Goal: Information Seeking & Learning: Find specific fact

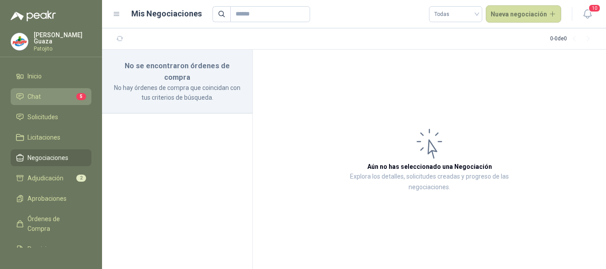
click at [46, 100] on li "Chat 5" at bounding box center [51, 97] width 70 height 10
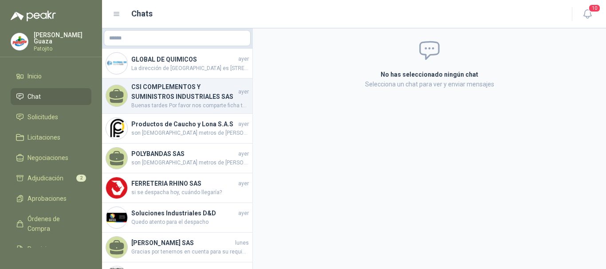
click at [150, 98] on h4 "CSI COMPLEMENTOS Y SUMINISTROS INDUSTRIALES SAS" at bounding box center [183, 92] width 105 height 20
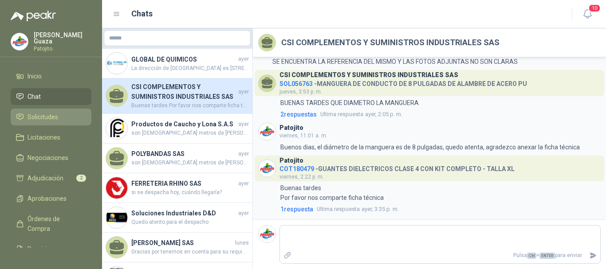
click at [62, 121] on li "Solicitudes" at bounding box center [51, 117] width 70 height 10
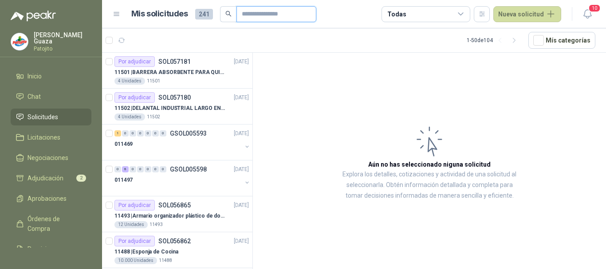
click at [304, 14] on input "text" at bounding box center [273, 14] width 62 height 15
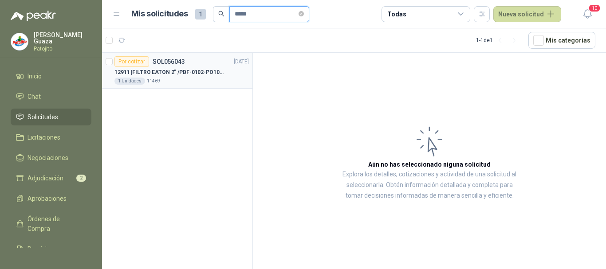
type input "*****"
click at [184, 81] on div "1 Unidades 11469" at bounding box center [181, 81] width 134 height 7
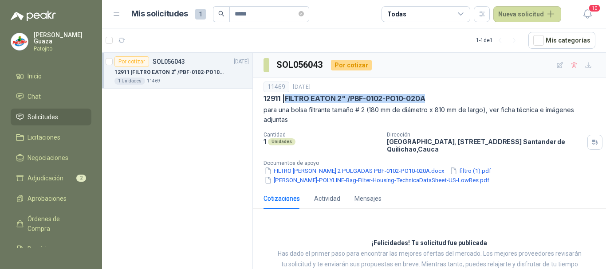
drag, startPoint x: 288, startPoint y: 99, endPoint x: 426, endPoint y: 99, distance: 138.4
click at [425, 99] on p "12911 | FILTRO [PERSON_NAME] 2" /PBF-0102-PO10-020A" at bounding box center [344, 98] width 161 height 9
copy p "FILTRO EATON 2" /PBF-0102-PO10-020A"
